Goal: Check status: Check status

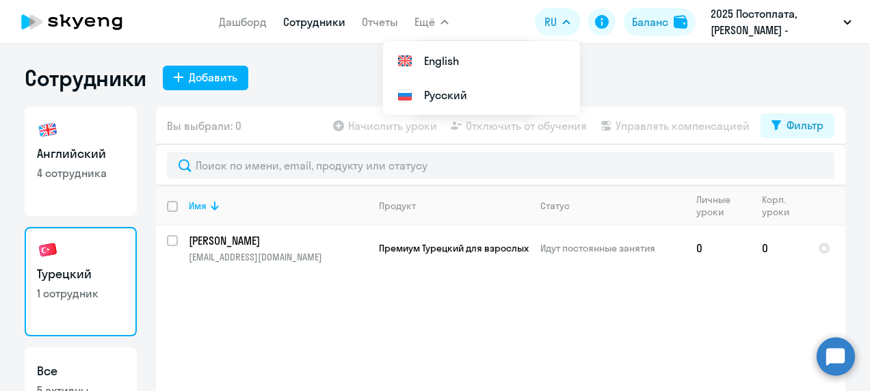
select select "30"
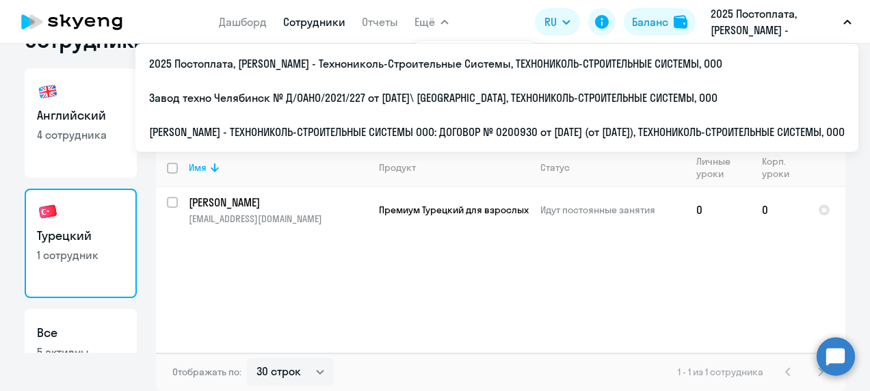
click at [840, 25] on button "2025 Постоплата, [PERSON_NAME] - Технониколь-Строительные Системы, ТЕХНОНИКОЛЬ-…" at bounding box center [780, 21] width 154 height 33
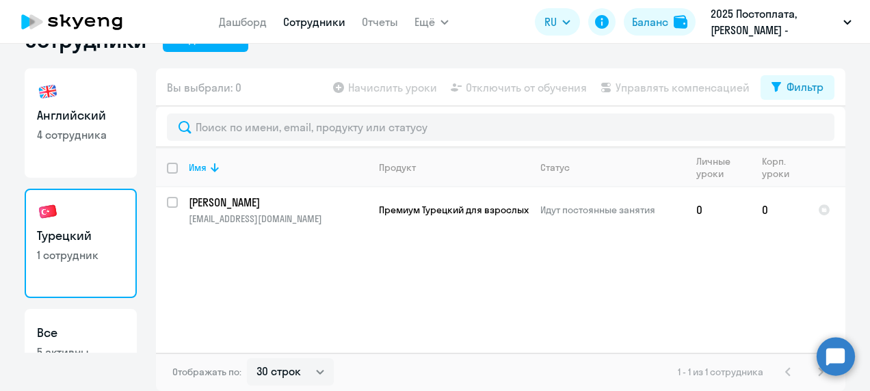
click at [840, 25] on button "2025 Постоплата, [PERSON_NAME] - Технониколь-Строительные Системы, ТЕХНОНИКОЛЬ-…" at bounding box center [780, 21] width 154 height 33
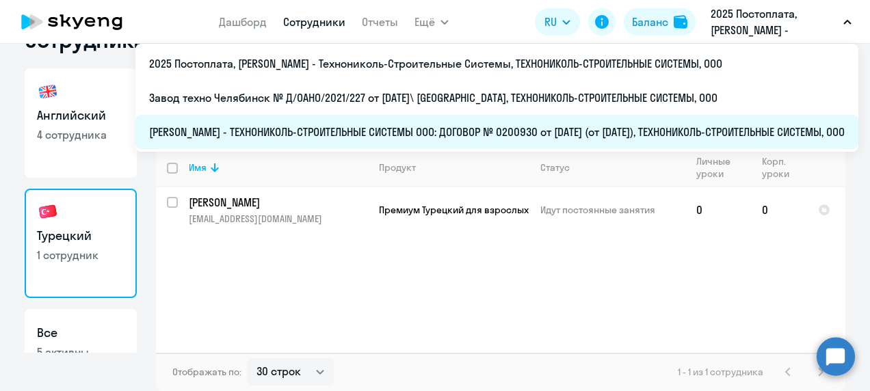
click at [304, 126] on li "[PERSON_NAME] - ТЕХНОНИКОЛЬ-СТРОИТЕЛЬНЫЕ СИСТЕМЫ ООО: ДОГОВОР № 0200930 от [DAT…" at bounding box center [496, 132] width 723 height 34
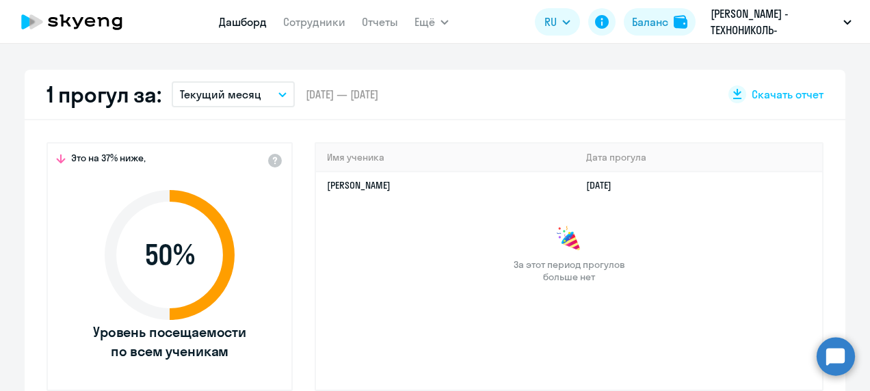
scroll to position [380, 0]
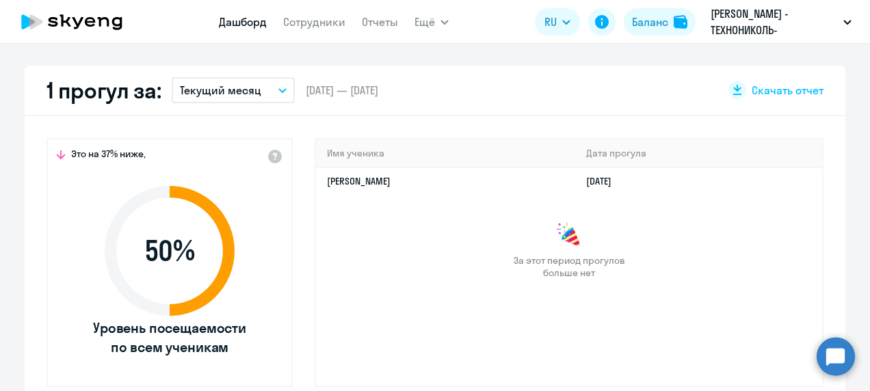
click at [281, 94] on button "Текущий месяц" at bounding box center [233, 90] width 123 height 26
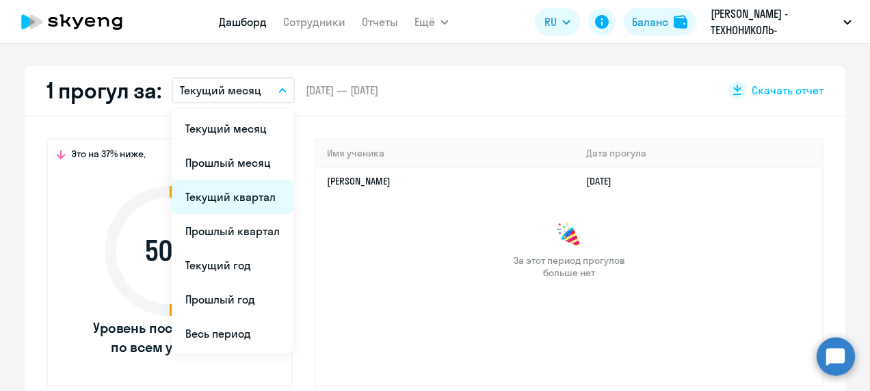
click at [213, 197] on li "Текущий квартал" at bounding box center [233, 197] width 122 height 34
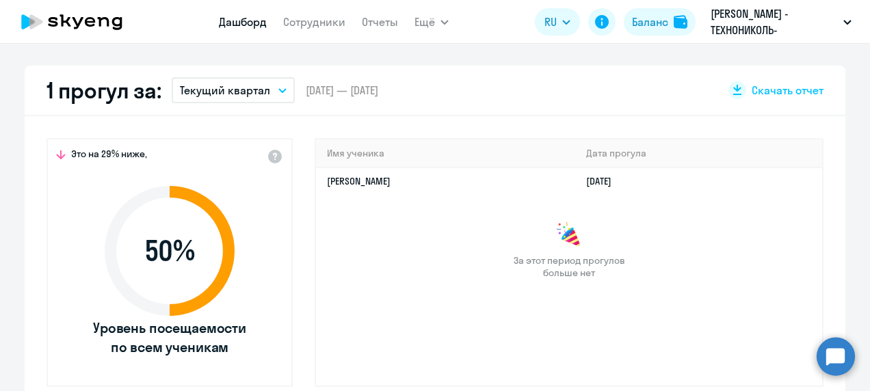
click at [279, 90] on icon "button" at bounding box center [282, 90] width 8 height 5
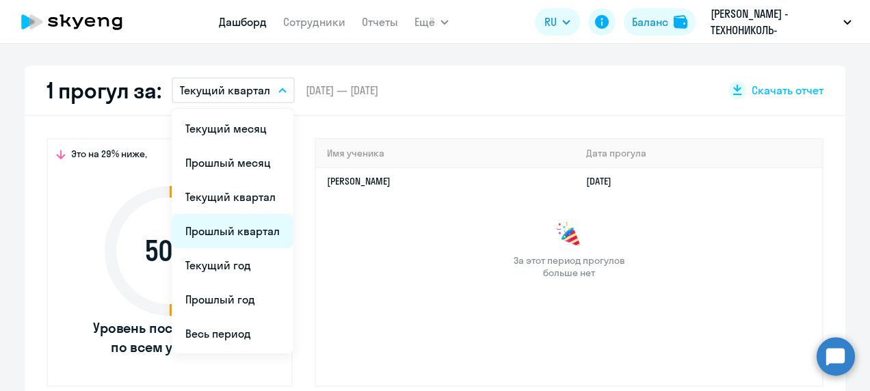
click at [234, 229] on li "Прошлый квартал" at bounding box center [233, 231] width 122 height 34
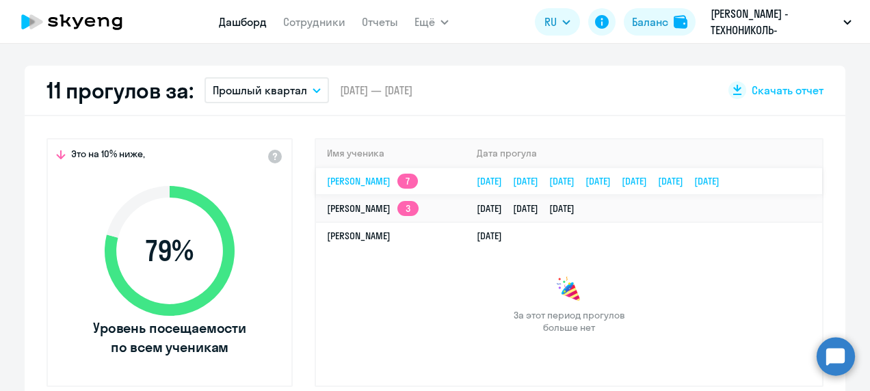
click at [388, 180] on link "[PERSON_NAME] 7" at bounding box center [372, 181] width 91 height 12
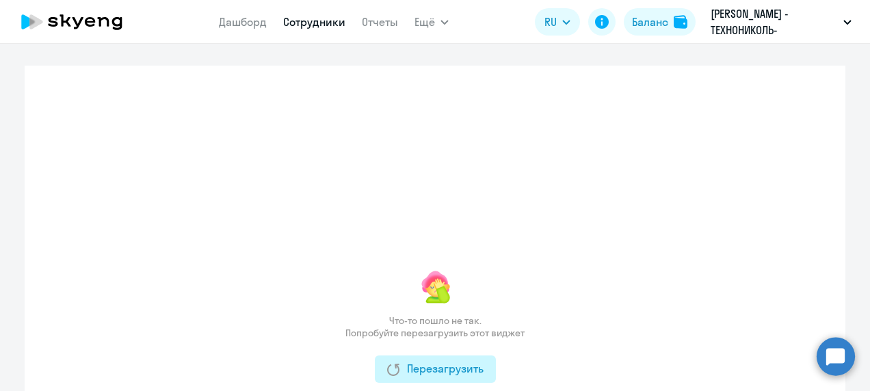
click at [442, 372] on div "Перезагрузить" at bounding box center [435, 368] width 96 height 16
click at [296, 22] on link "Сотрудники" at bounding box center [314, 22] width 62 height 14
select select "30"
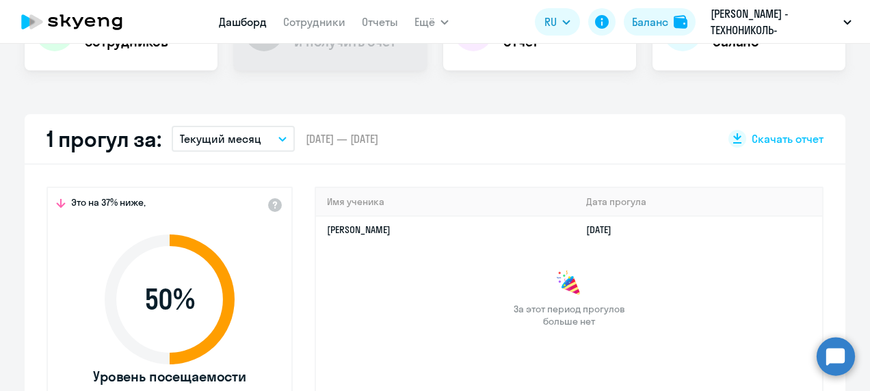
scroll to position [410, 0]
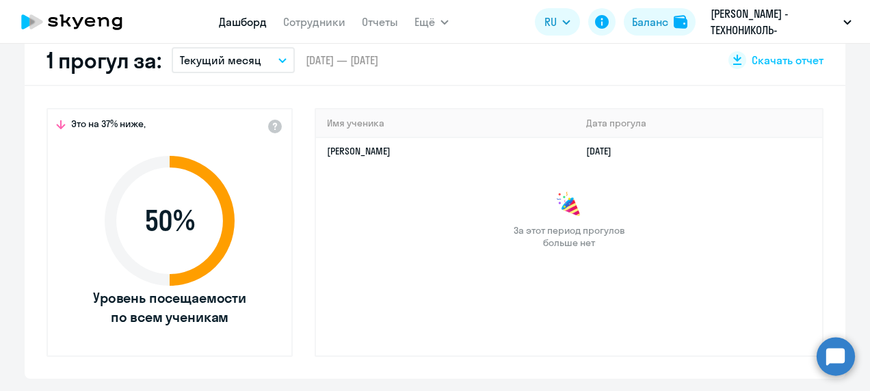
click at [275, 55] on button "Текущий месяц" at bounding box center [233, 60] width 123 height 26
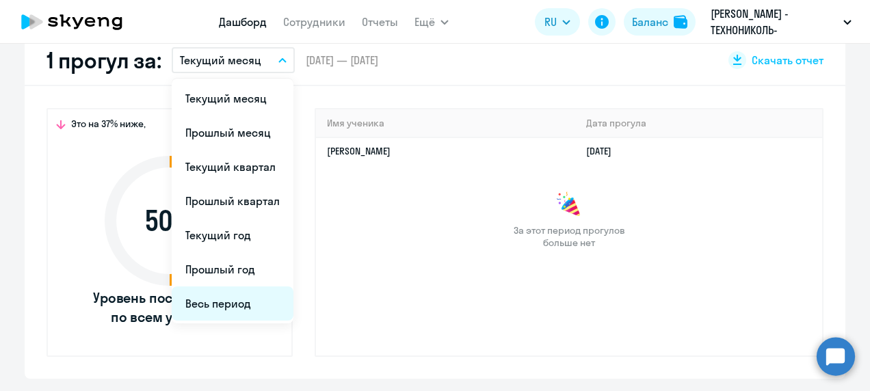
click at [202, 296] on li "Весь период" at bounding box center [233, 303] width 122 height 34
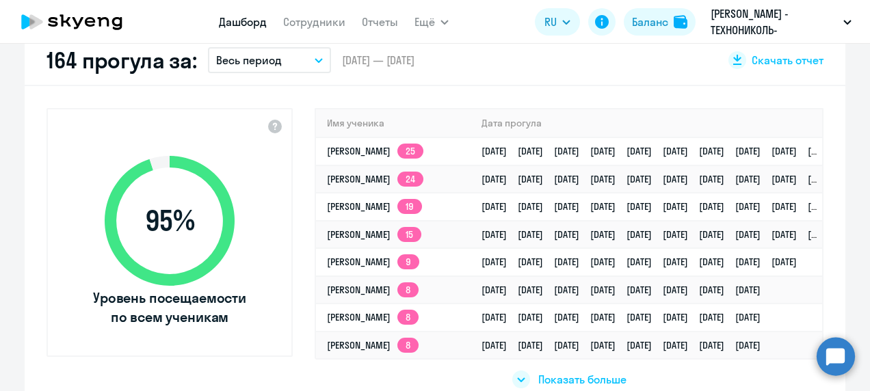
click at [314, 62] on icon "button" at bounding box center [318, 60] width 8 height 5
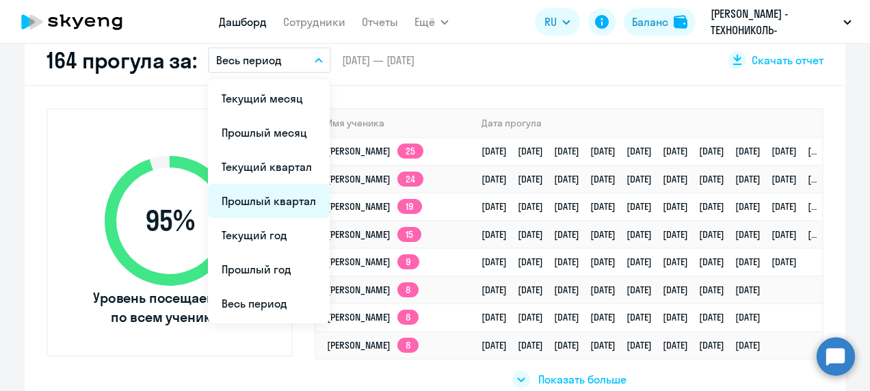
click at [247, 202] on li "Прошлый квартал" at bounding box center [269, 201] width 122 height 34
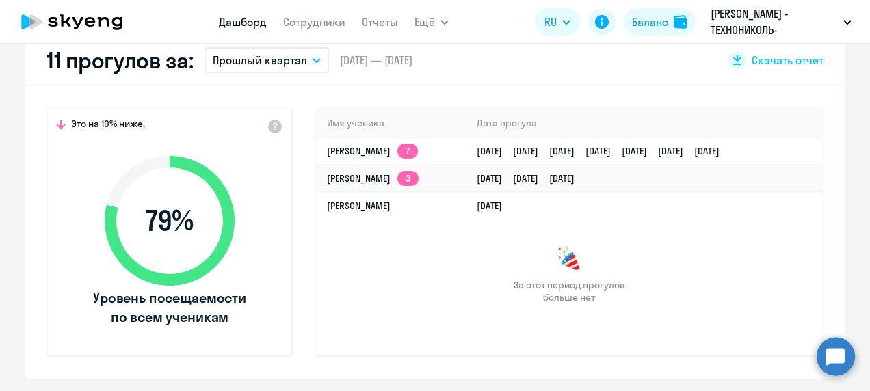
click at [302, 64] on button "Прошлый квартал" at bounding box center [266, 60] width 124 height 26
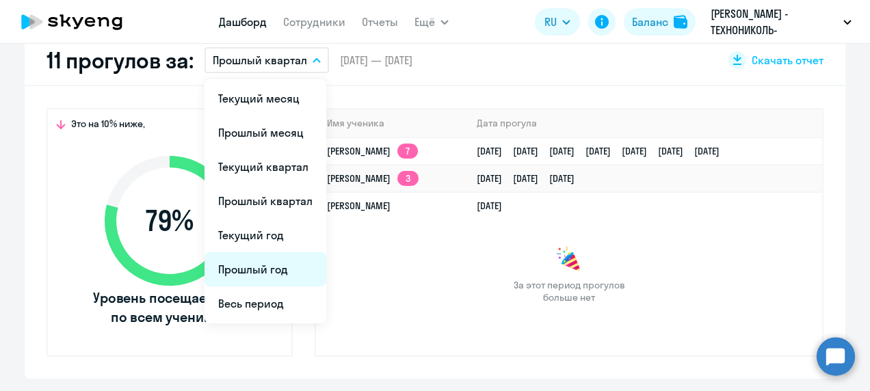
click at [268, 275] on li "Прошлый год" at bounding box center [265, 269] width 122 height 34
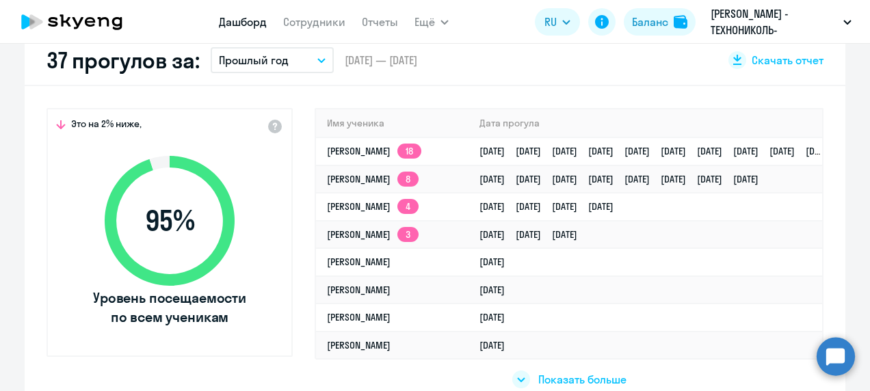
click at [317, 55] on button "Прошлый год" at bounding box center [272, 60] width 123 height 26
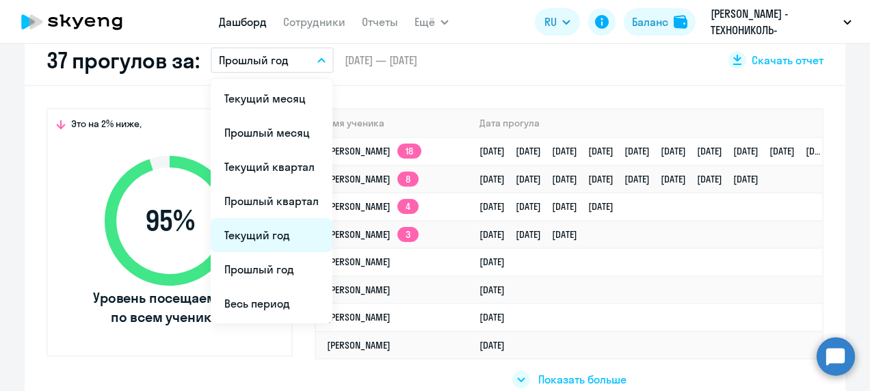
click at [276, 237] on li "Текущий год" at bounding box center [272, 235] width 122 height 34
